Goal: Check status: Check status

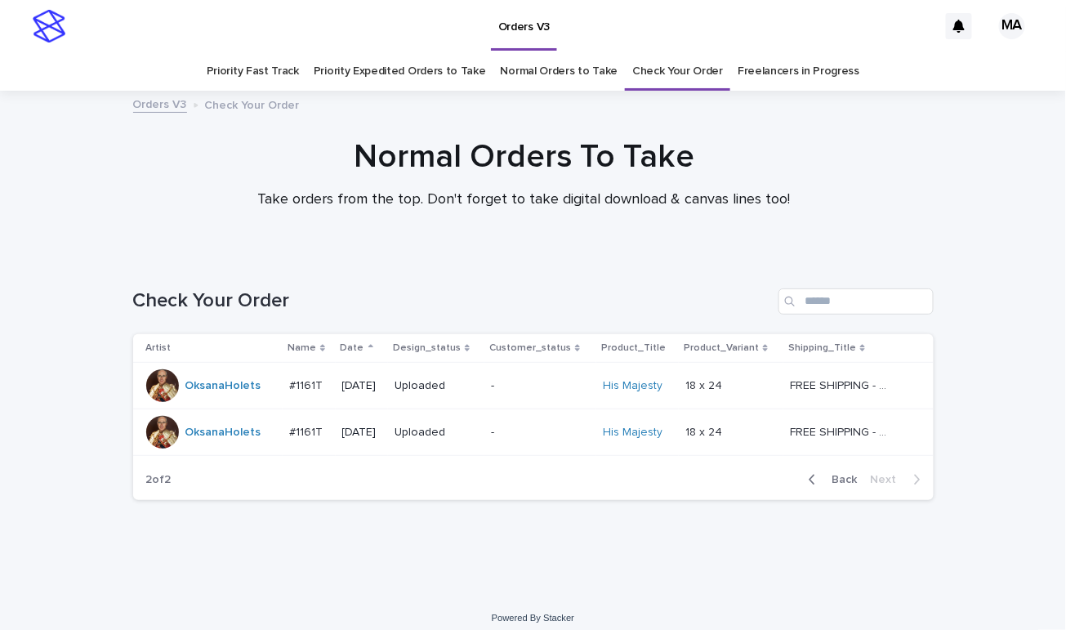
scroll to position [11, 0]
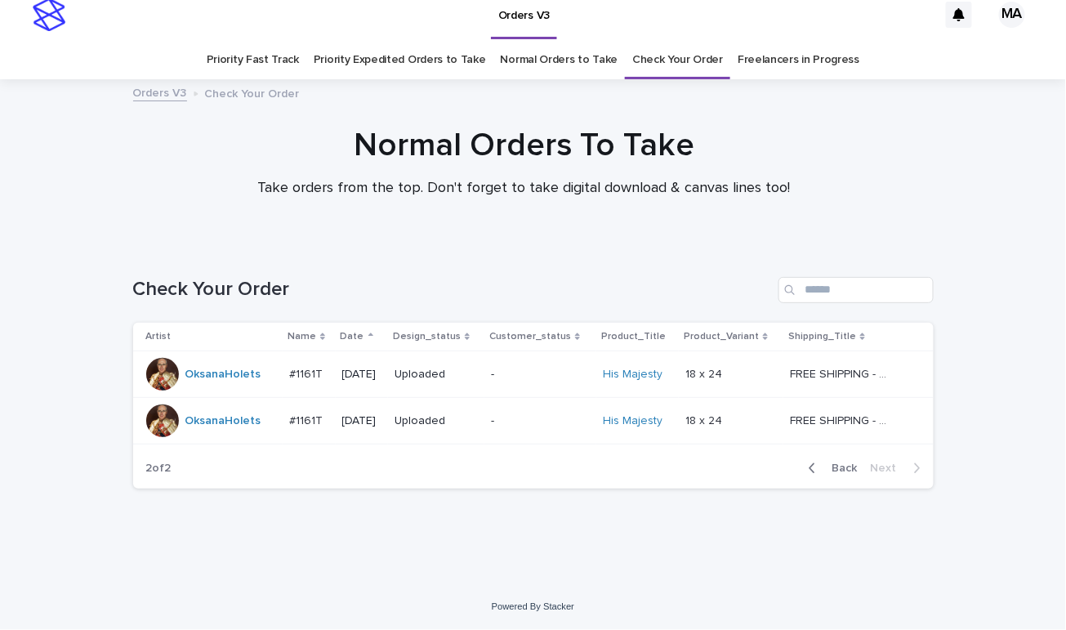
click at [170, 132] on h1 "Normal Orders To Take" at bounding box center [523, 145] width 801 height 39
click at [989, 545] on div "Loading... Saving… Loading... Saving… Check Your Order Artist Name Date Design_…" at bounding box center [533, 413] width 1066 height 339
click at [978, 144] on div "Normal Orders To Take Take orders from the top. Don't forget to take digital do…" at bounding box center [524, 169] width 1048 height 87
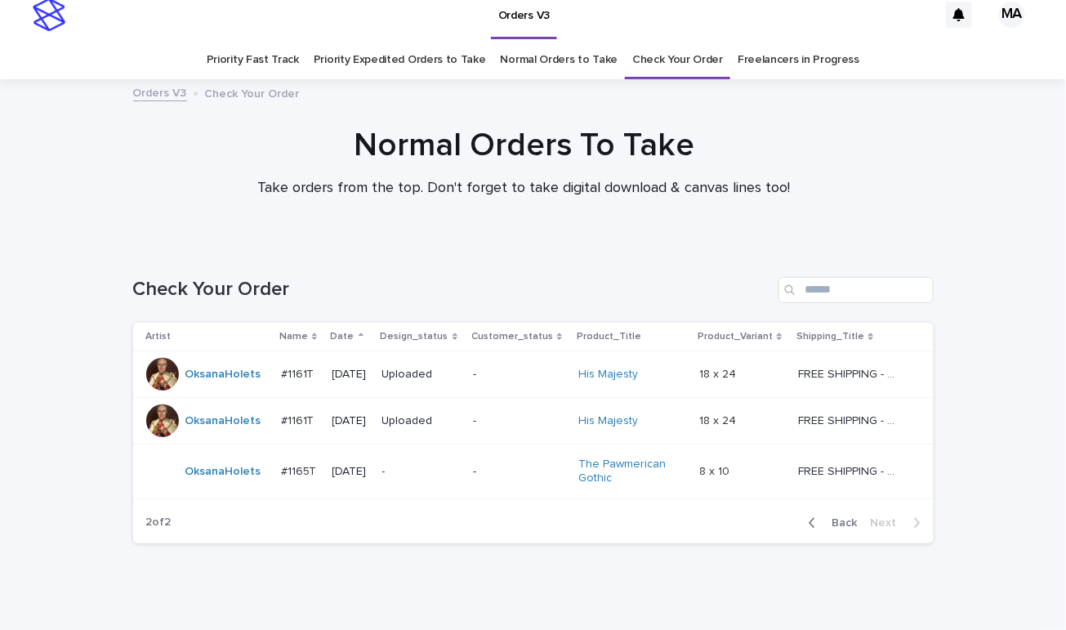
drag, startPoint x: 252, startPoint y: 605, endPoint x: 271, endPoint y: 595, distance: 21.2
click at [252, 605] on div "Loading... Saving… Loading... Saving… Check Your Order Artist Name Date Design_…" at bounding box center [533, 441] width 1066 height 394
click at [420, 471] on p "-" at bounding box center [421, 472] width 78 height 14
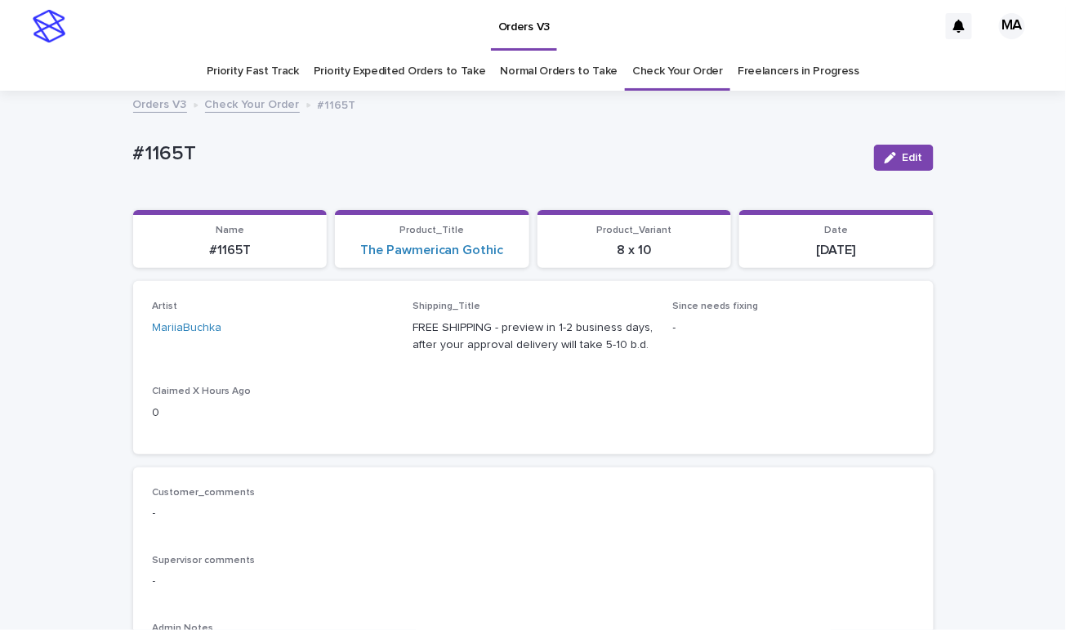
click at [416, 148] on p "#1165T" at bounding box center [497, 154] width 728 height 24
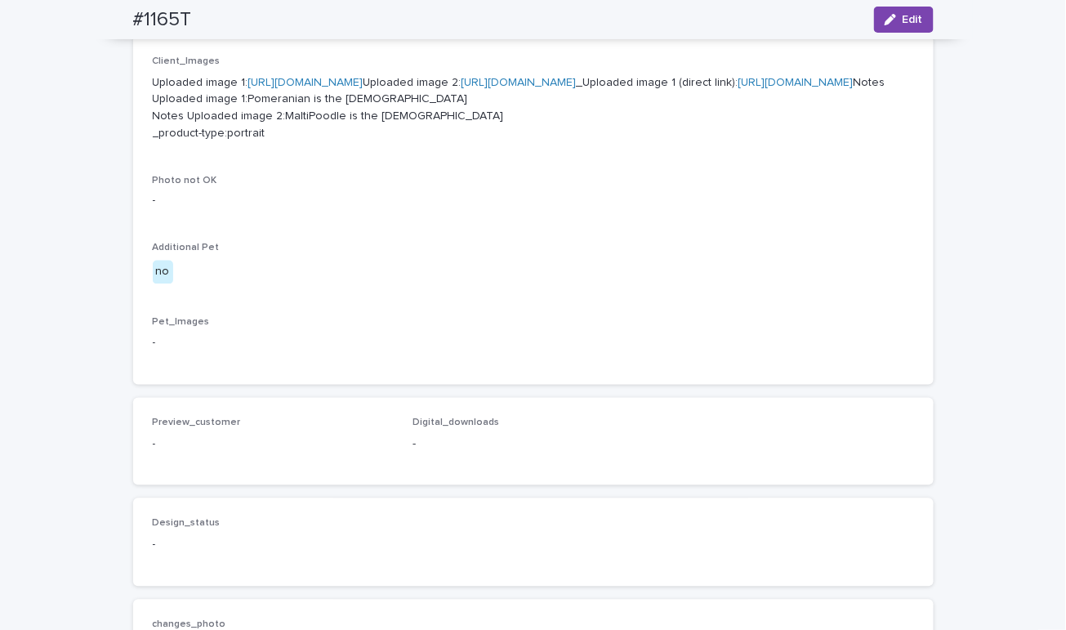
scroll to position [571, 0]
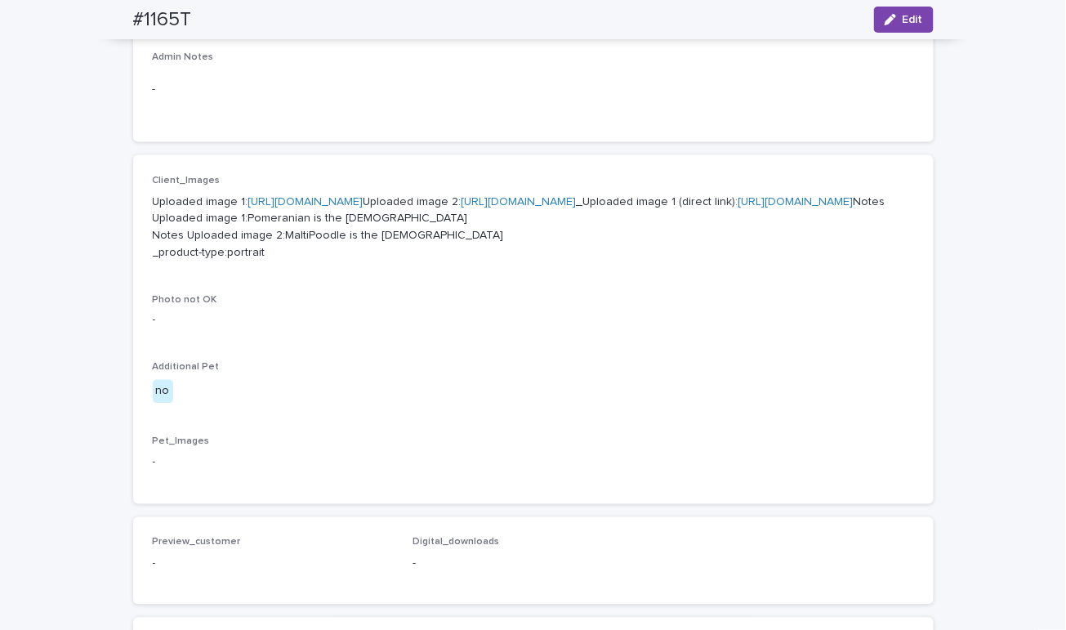
click at [364, 198] on link "https://cdn.shopify.com-uploadkit.app/s/files/1/0033/4807/0511/files/download.h…" at bounding box center [305, 201] width 115 height 11
click at [462, 208] on link "https://cdn.shopify.com-uploadkit.app/s/files/1/0033/4807/0511/files/download.h…" at bounding box center [519, 201] width 115 height 11
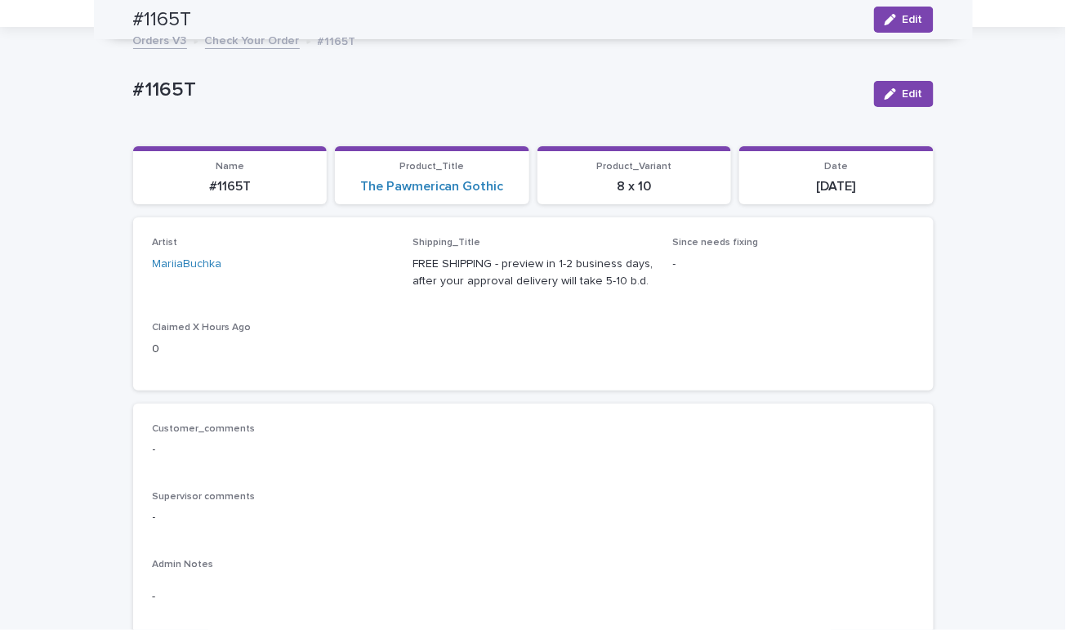
scroll to position [0, 0]
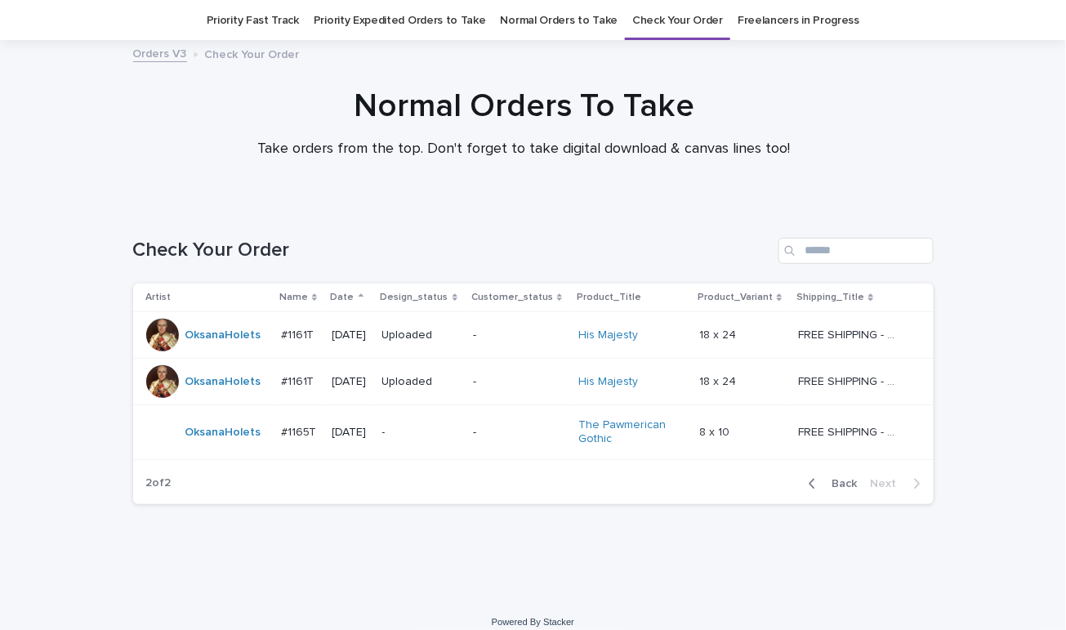
scroll to position [52, 0]
click at [122, 140] on div "Normal Orders To Take Take orders from the top. Don't forget to take digital do…" at bounding box center [523, 121] width 817 height 72
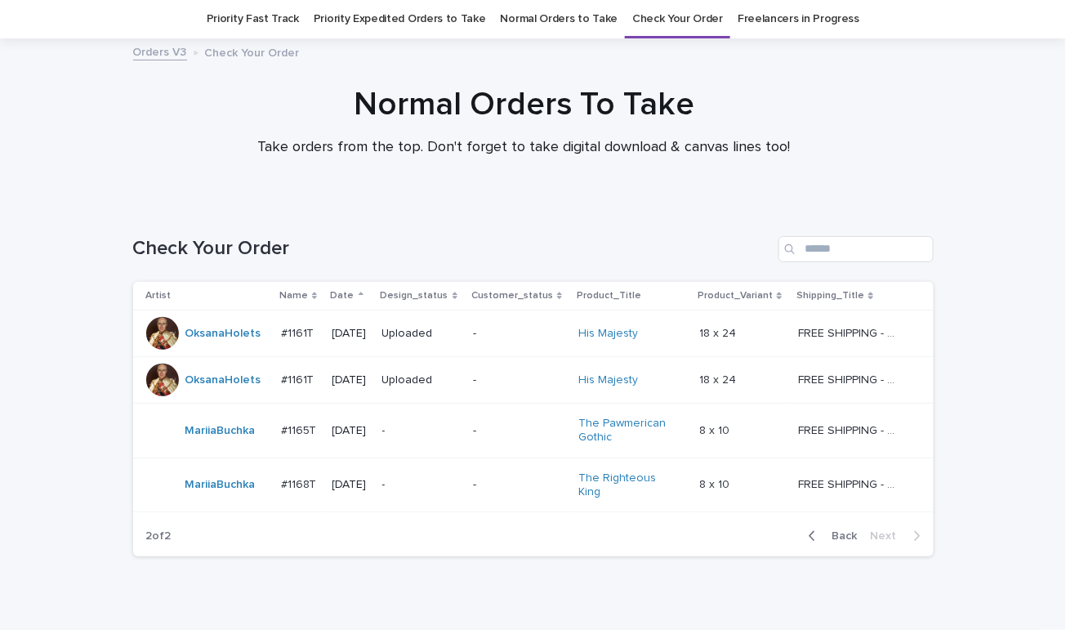
click at [40, 154] on div "Normal Orders To Take Take orders from the top. Don't forget to take digital do…" at bounding box center [524, 128] width 1048 height 87
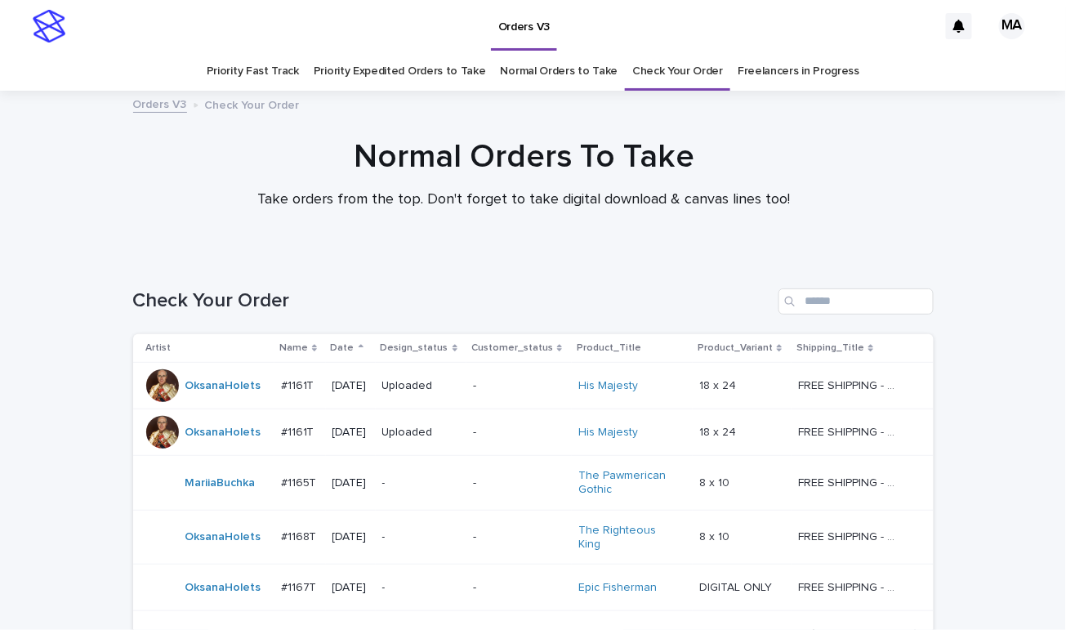
scroll to position [159, 0]
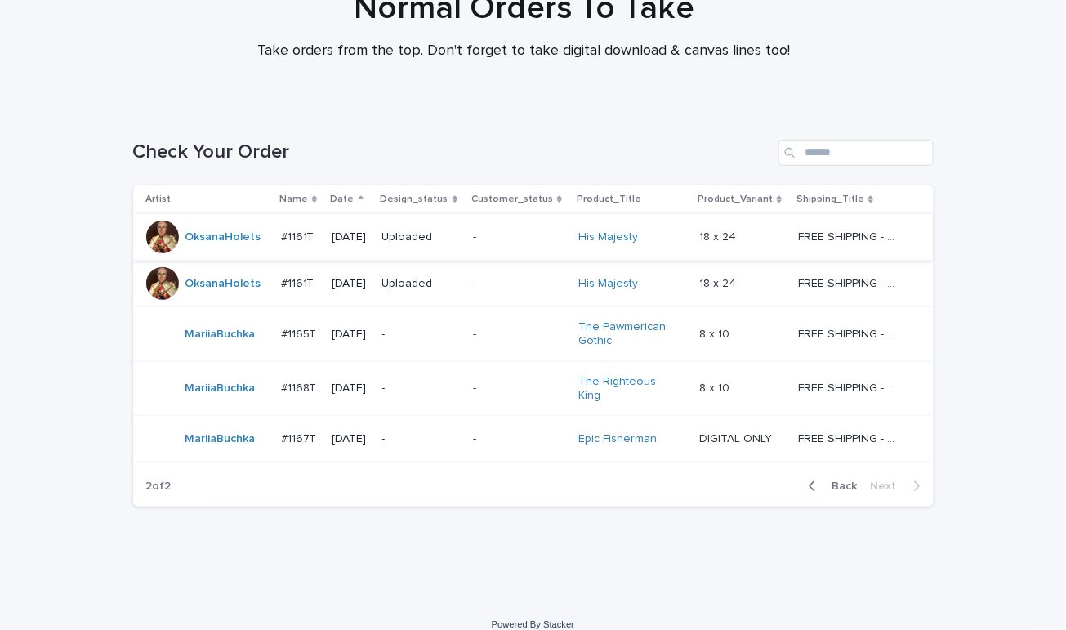
scroll to position [159, 0]
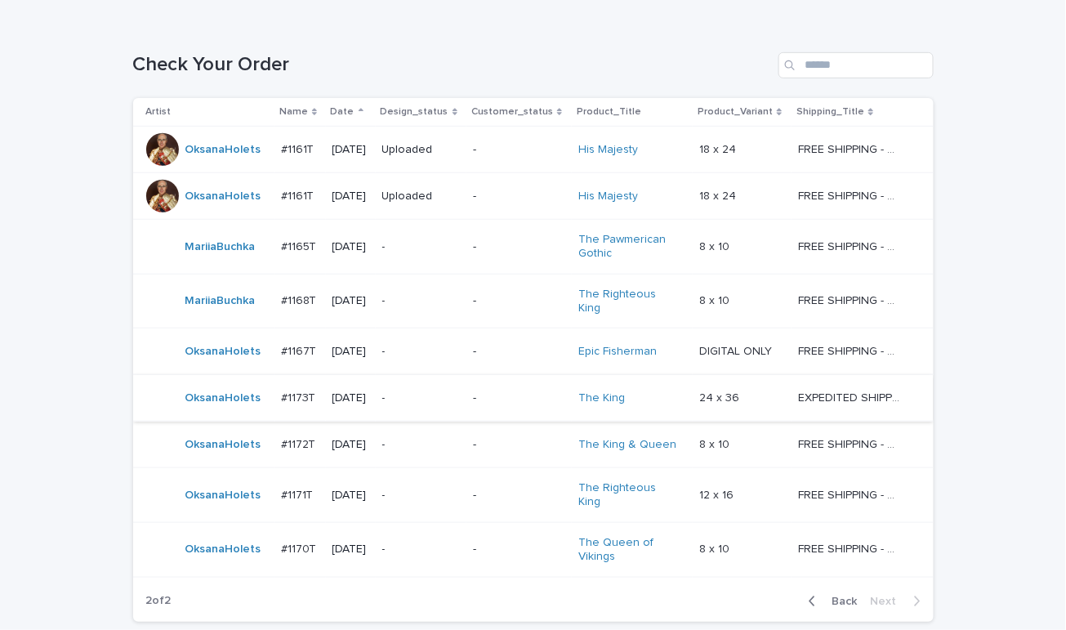
scroll to position [354, 0]
